Goal: Task Accomplishment & Management: Use online tool/utility

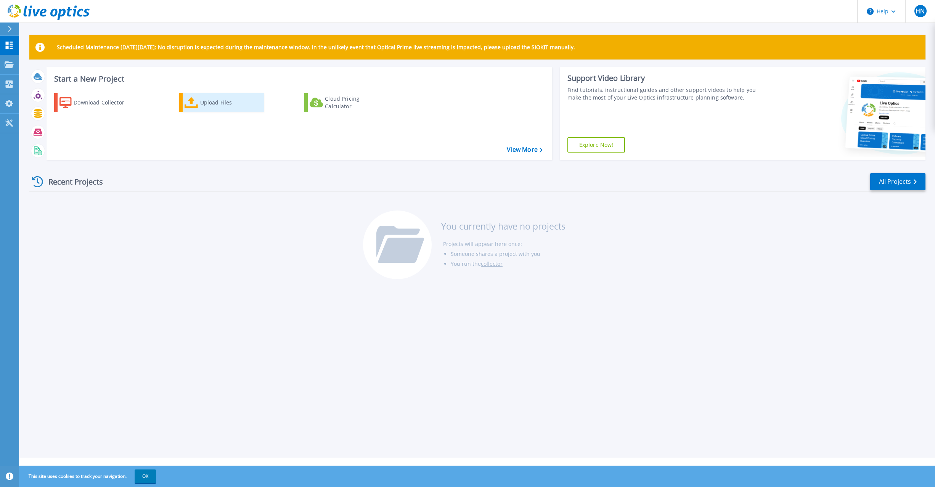
click at [211, 104] on div "Upload Files" at bounding box center [230, 102] width 61 height 15
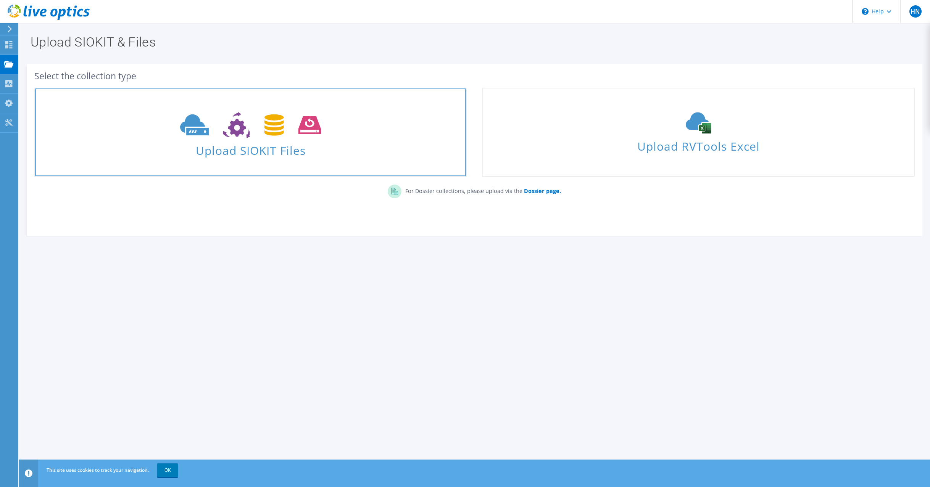
click at [250, 149] on span "Upload SIOKIT Files" at bounding box center [250, 148] width 431 height 16
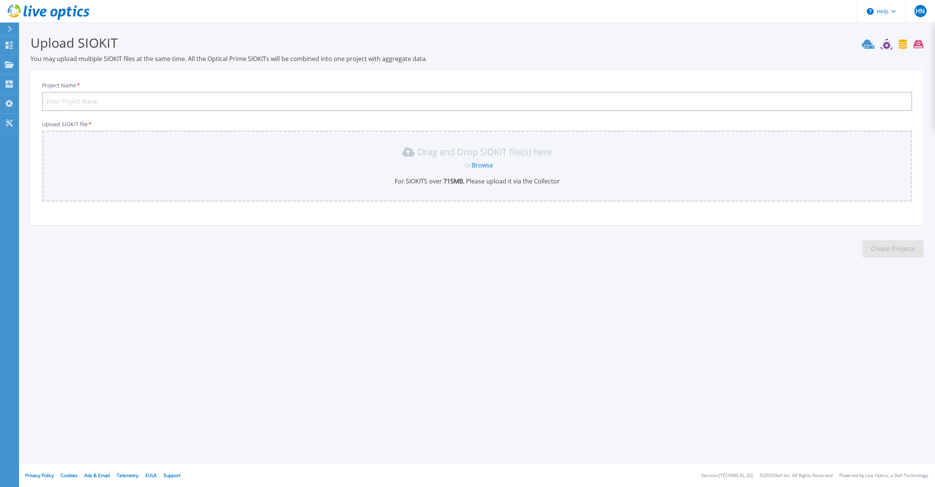
click at [349, 154] on div "Drag and Drop SIOKIT file(s) here" at bounding box center [477, 152] width 861 height 12
click at [486, 165] on link "Browse" at bounding box center [482, 165] width 21 height 8
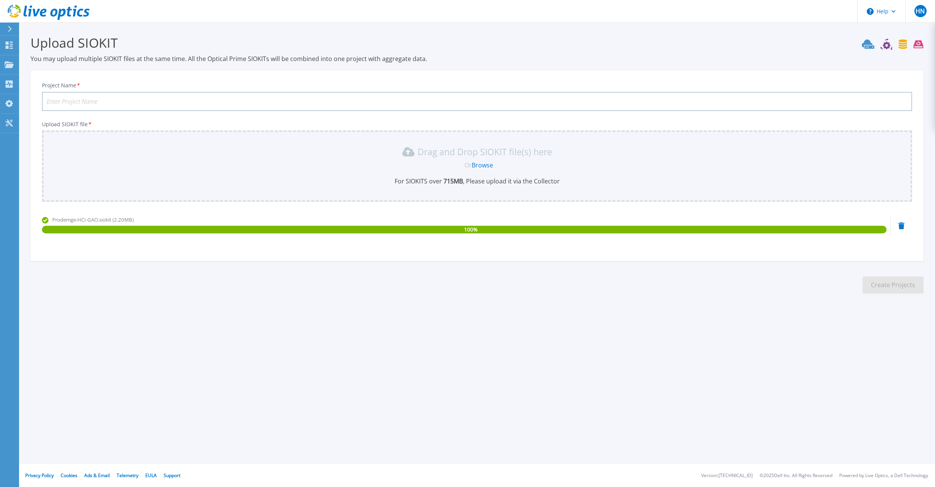
click at [126, 105] on input "Project Name *" at bounding box center [477, 101] width 870 height 19
type input "GAO-HCI"
click at [871, 288] on button "Create Projects" at bounding box center [893, 285] width 61 height 17
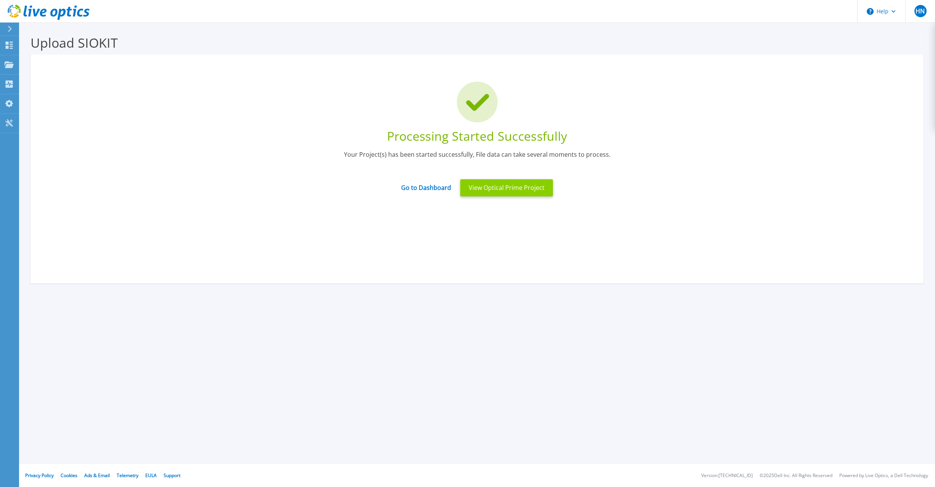
click at [521, 187] on button "View Optical Prime Project" at bounding box center [506, 187] width 93 height 17
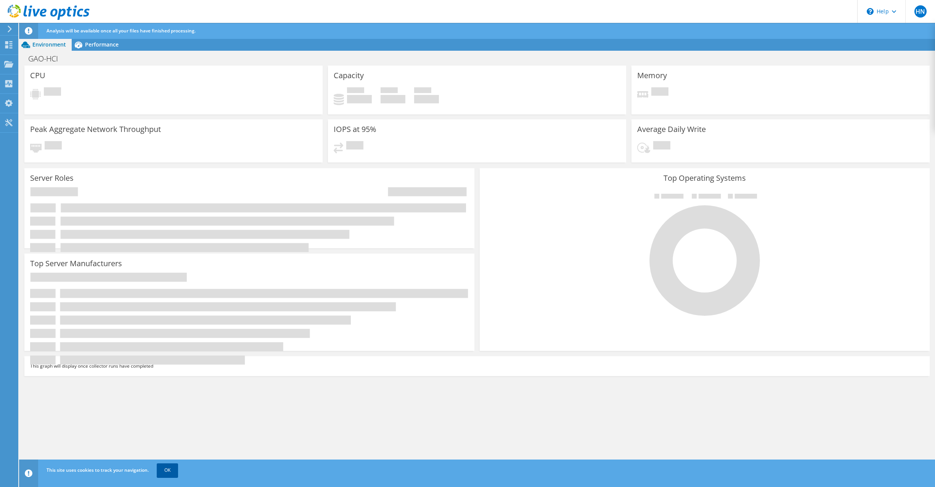
click at [168, 471] on link "OK" at bounding box center [167, 470] width 21 height 14
